Goal: Transaction & Acquisition: Purchase product/service

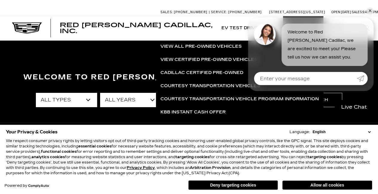
click at [370, 11] on link "✕" at bounding box center [369, 10] width 7 height 7
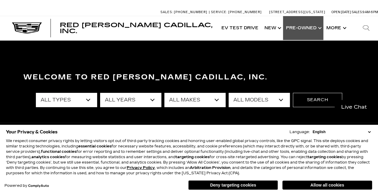
click at [295, 29] on link "Show Pre-Owned" at bounding box center [303, 28] width 40 height 24
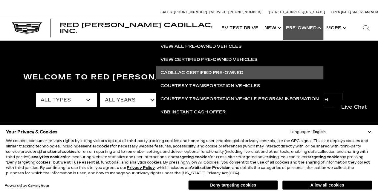
click at [231, 71] on link "Cadillac Certified Pre-Owned" at bounding box center [239, 72] width 167 height 13
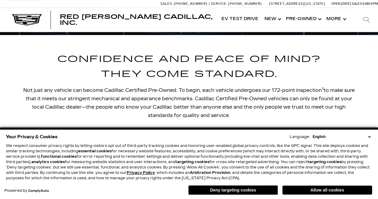
scroll to position [179, 0]
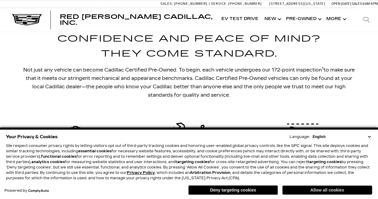
click at [321, 191] on button "Allow all cookies" at bounding box center [327, 189] width 90 height 9
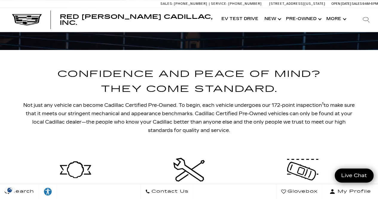
scroll to position [0, 0]
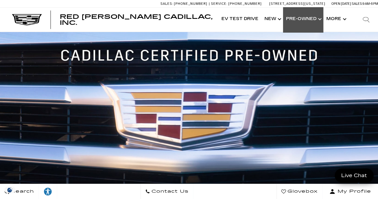
click at [304, 18] on link "Show Pre-Owned" at bounding box center [303, 19] width 40 height 24
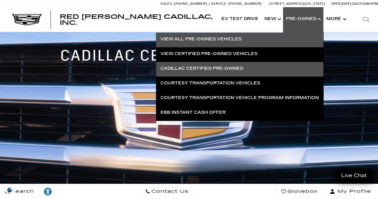
click at [224, 40] on link "View All Pre-Owned Vehicles" at bounding box center [239, 39] width 167 height 13
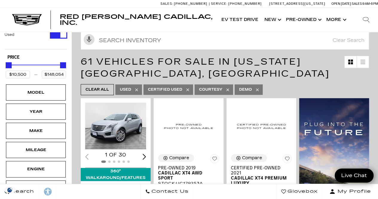
scroll to position [60, 0]
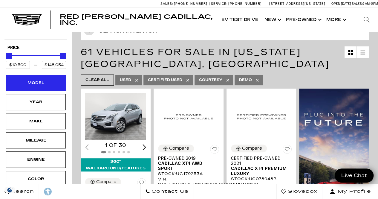
click at [33, 83] on div "Model" at bounding box center [36, 82] width 30 height 7
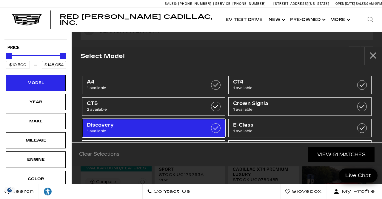
click at [213, 126] on label at bounding box center [216, 128] width 10 height 10
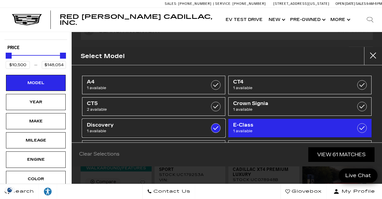
checkbox input "true"
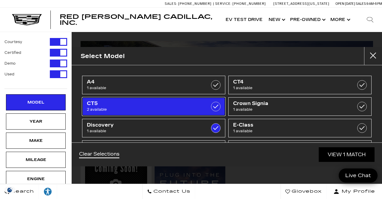
click at [211, 107] on label at bounding box center [216, 107] width 10 height 10
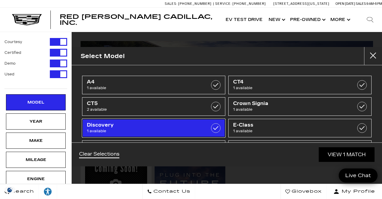
click at [214, 125] on label at bounding box center [216, 128] width 10 height 10
checkbox input "true"
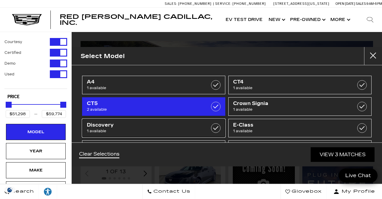
checkbox input "false"
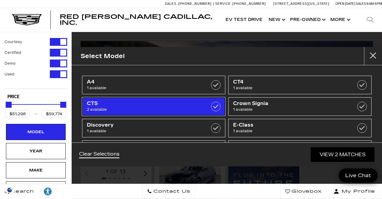
click at [214, 107] on label at bounding box center [216, 107] width 10 height 10
checkbox input "false"
type input "$10,500"
type input "$148,054"
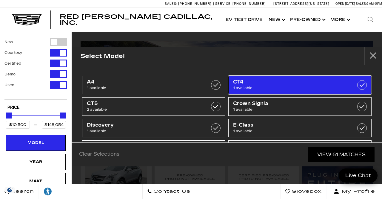
click at [358, 84] on label at bounding box center [363, 85] width 10 height 10
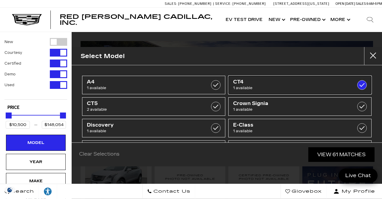
checkbox input "true"
type input "$44,684"
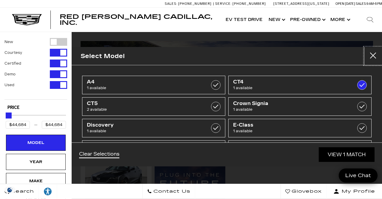
click at [372, 56] on button "close" at bounding box center [373, 56] width 18 height 18
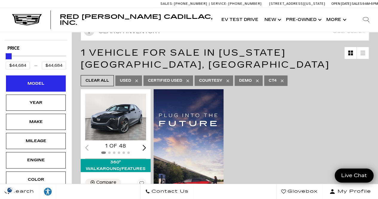
scroll to position [60, 0]
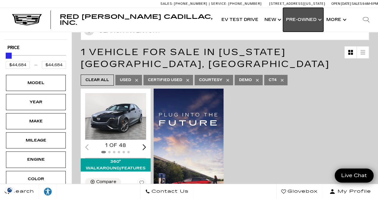
click at [310, 21] on link "Show Pre-Owned" at bounding box center [303, 20] width 40 height 24
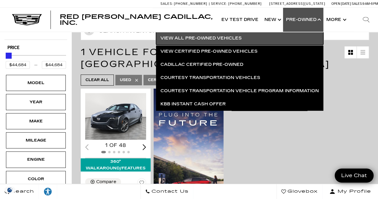
click at [208, 38] on link "View All Pre-Owned Vehicles" at bounding box center [239, 38] width 167 height 13
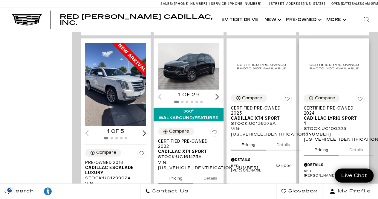
scroll to position [329, 0]
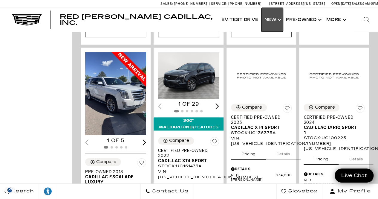
click at [277, 19] on link "Show New" at bounding box center [272, 20] width 22 height 24
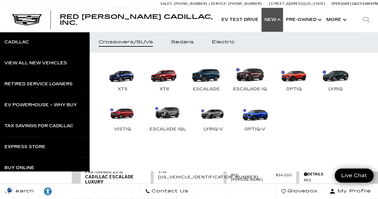
click at [200, 15] on div "Red Noland Cadillac, Inc. Accessible Menu EV Test Drive Show New Cadillac Cross…" at bounding box center [189, 20] width 378 height 24
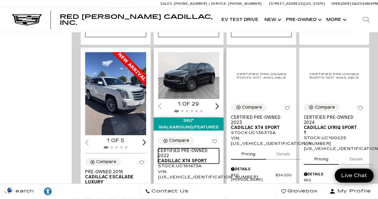
click at [197, 148] on span "Certified Pre-Owned 2022" at bounding box center [186, 153] width 56 height 10
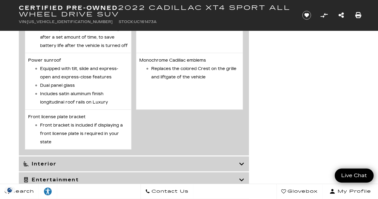
scroll to position [1791, 0]
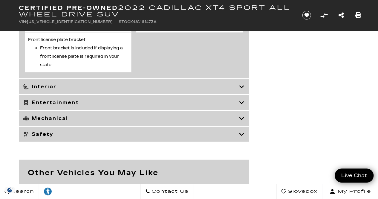
click at [240, 90] on icon at bounding box center [241, 87] width 5 height 6
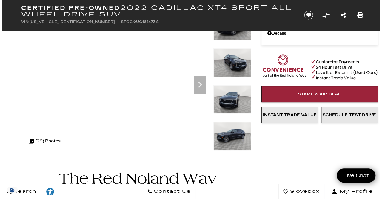
scroll to position [60, 0]
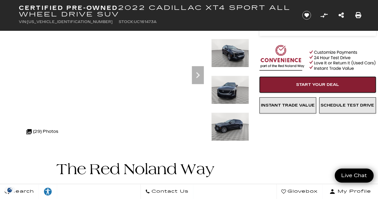
click at [320, 83] on span "Start Your Deal" at bounding box center [317, 84] width 43 height 5
